Goal: Task Accomplishment & Management: Complete application form

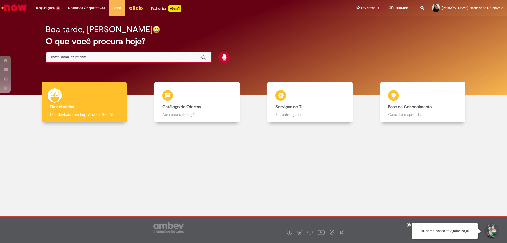
click at [119, 59] on input "Basta digitar aqui" at bounding box center [123, 58] width 145 height 6
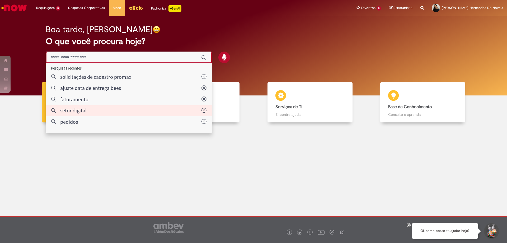
type input "**********"
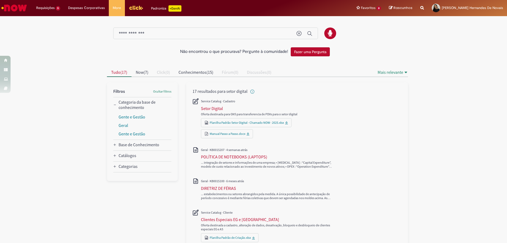
scroll to position [26, 0]
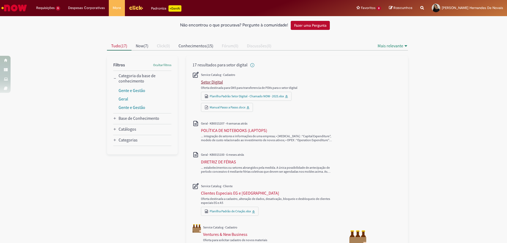
click at [213, 83] on div "Setor Digital" at bounding box center [212, 81] width 22 height 5
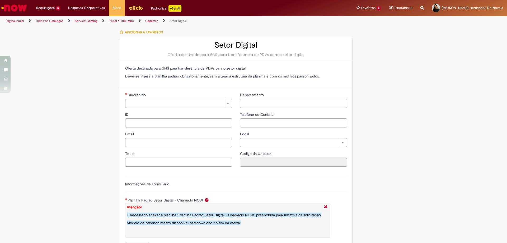
type input "********"
type input "**********"
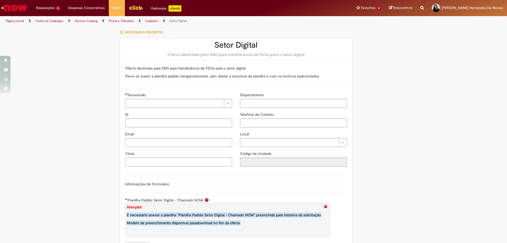
type input "****"
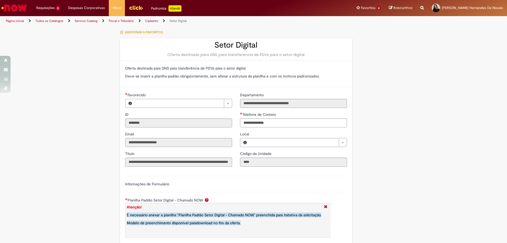
type input "**********"
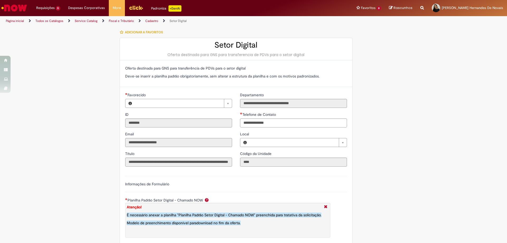
type input "**********"
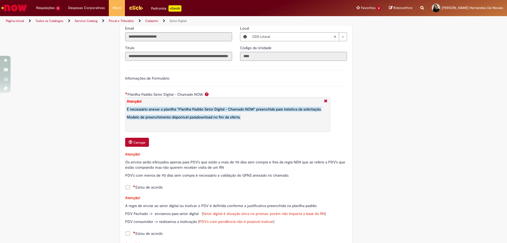
scroll to position [211, 0]
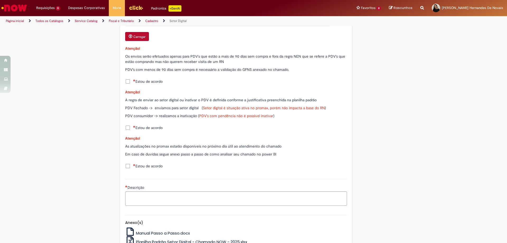
click at [146, 83] on span "Estou de acordo" at bounding box center [148, 81] width 30 height 5
click at [143, 128] on span "Estou de acordo" at bounding box center [148, 127] width 30 height 5
click at [138, 163] on span "Estou de acordo" at bounding box center [148, 165] width 30 height 5
click at [137, 166] on span "Estou de acordo" at bounding box center [148, 165] width 30 height 5
click at [138, 166] on span "Estou de acordo" at bounding box center [148, 165] width 30 height 5
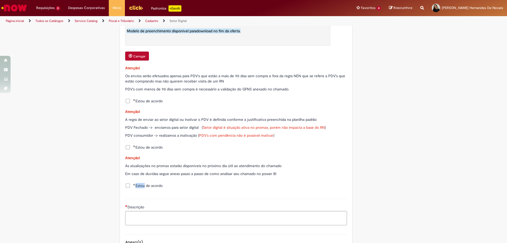
scroll to position [165, 0]
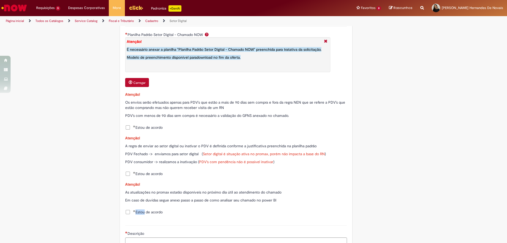
click at [137, 86] on button "Carregar" at bounding box center [137, 82] width 24 height 9
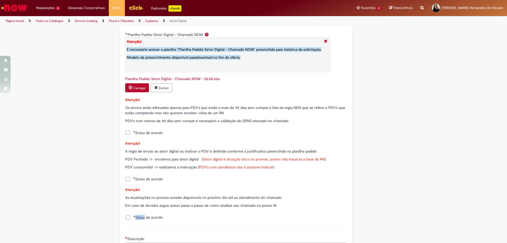
scroll to position [276, 0]
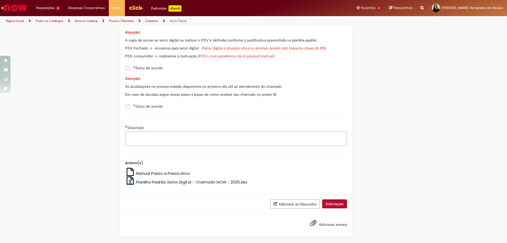
click at [158, 137] on textarea "Descrição" at bounding box center [236, 138] width 222 height 14
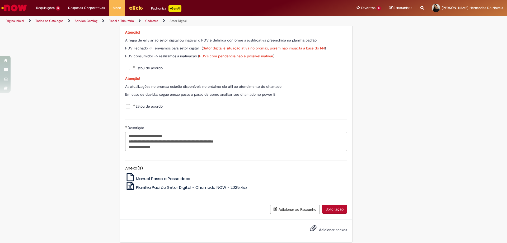
type textarea "**********"
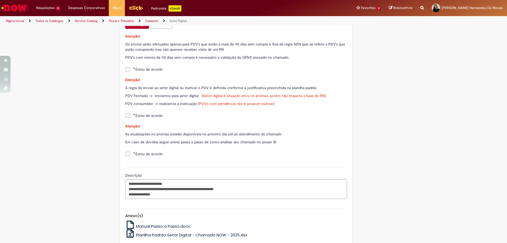
scroll to position [281, 0]
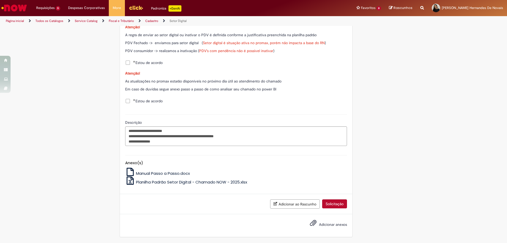
click at [328, 204] on button "Solicitação" at bounding box center [334, 203] width 25 height 9
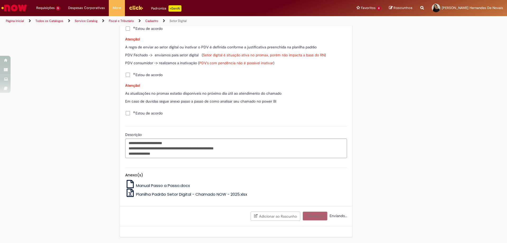
scroll to position [269, 0]
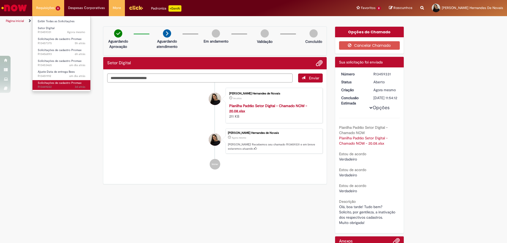
click at [59, 85] on span "3d atrás 3 dias atrás R13449222" at bounding box center [62, 87] width 48 height 4
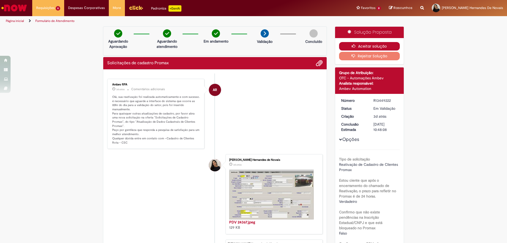
click at [383, 47] on button "Aceitar solução" at bounding box center [369, 46] width 61 height 8
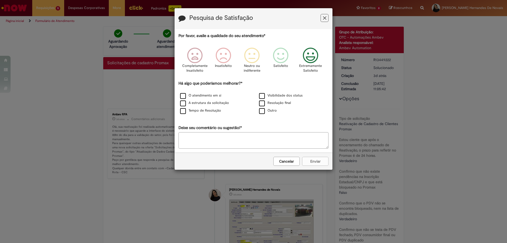
click at [315, 53] on icon "Feedback" at bounding box center [311, 56] width 20 height 16
click at [282, 102] on label "Resolução final" at bounding box center [275, 102] width 32 height 5
click at [312, 159] on button "Enviar" at bounding box center [315, 161] width 26 height 9
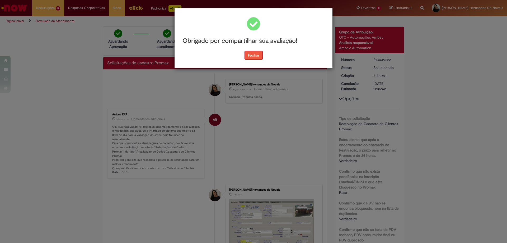
click at [250, 57] on button "Fechar" at bounding box center [253, 55] width 18 height 9
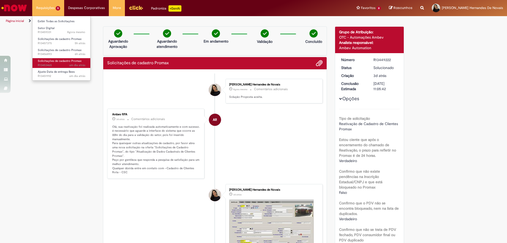
click at [60, 60] on span "Solicitações de cadastro Promax" at bounding box center [60, 61] width 44 height 4
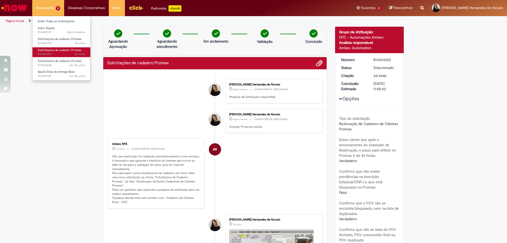
click at [54, 51] on span "Solicitações de cadastro Promax" at bounding box center [60, 50] width 44 height 4
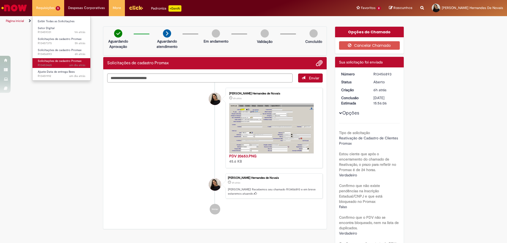
click at [70, 62] on span "Solicitações de cadastro Promax" at bounding box center [60, 61] width 44 height 4
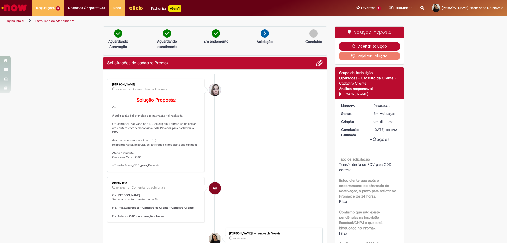
click at [342, 48] on button "Aceitar solução" at bounding box center [369, 46] width 61 height 8
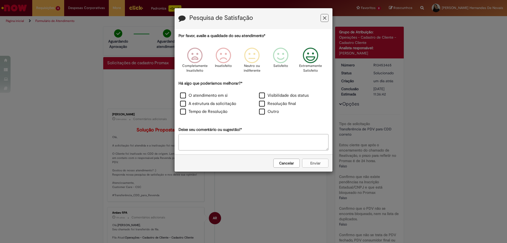
click at [314, 61] on icon "Feedback" at bounding box center [311, 56] width 20 height 16
click at [222, 96] on label "O atendimento em si" at bounding box center [204, 95] width 48 height 6
click at [292, 105] on label "Resolução final" at bounding box center [277, 104] width 37 height 6
click at [322, 163] on button "Enviar" at bounding box center [315, 162] width 26 height 9
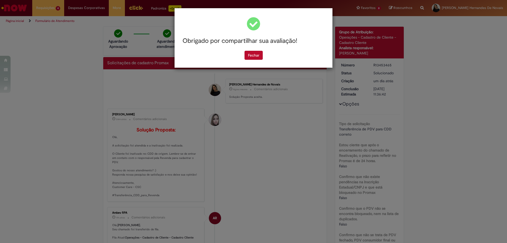
click at [240, 49] on div "Obrigado por compartilhar sua avaliação!" at bounding box center [253, 41] width 150 height 20
click at [248, 57] on button "Fechar" at bounding box center [253, 55] width 18 height 9
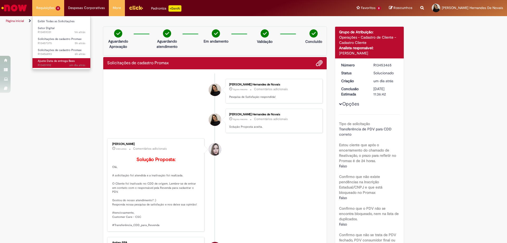
click at [56, 59] on span "Ajuste Data de entrega Bees" at bounding box center [56, 61] width 37 height 4
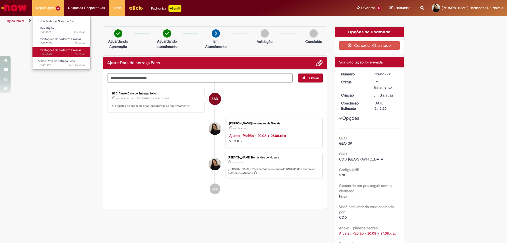
click at [60, 48] on link "Solicitações de cadastro Promax 6h atrás 6 horas atrás R13456893" at bounding box center [61, 52] width 58 height 10
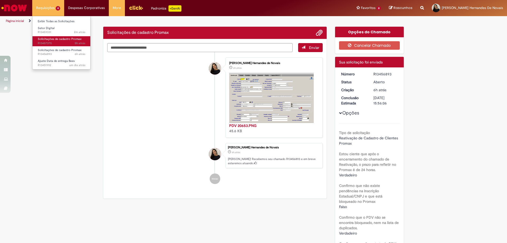
click at [64, 40] on span "Solicitações de cadastro Promax" at bounding box center [60, 39] width 44 height 4
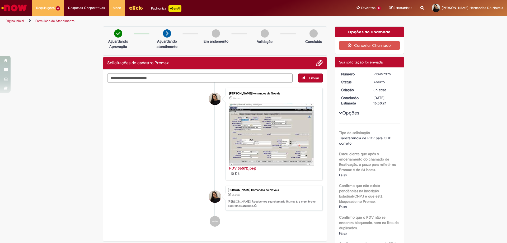
click at [16, 7] on img "Ir para a Homepage" at bounding box center [14, 8] width 27 height 11
